Goal: Task Accomplishment & Management: Use online tool/utility

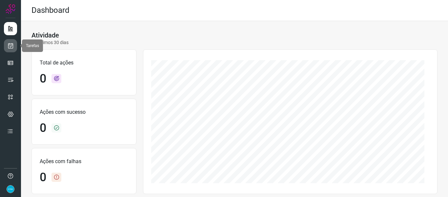
click at [12, 44] on icon at bounding box center [10, 45] width 7 height 7
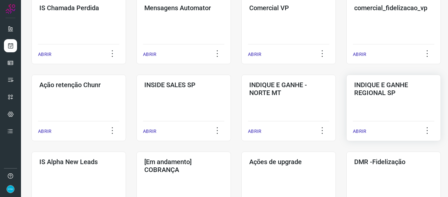
scroll to position [33, 0]
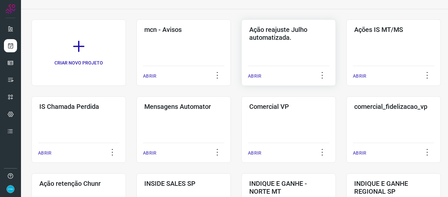
click at [257, 74] on p "ABRIR" at bounding box center [254, 76] width 13 height 7
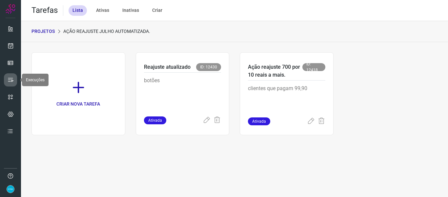
click at [10, 81] on icon at bounding box center [10, 79] width 7 height 7
